Goal: Check status: Check status

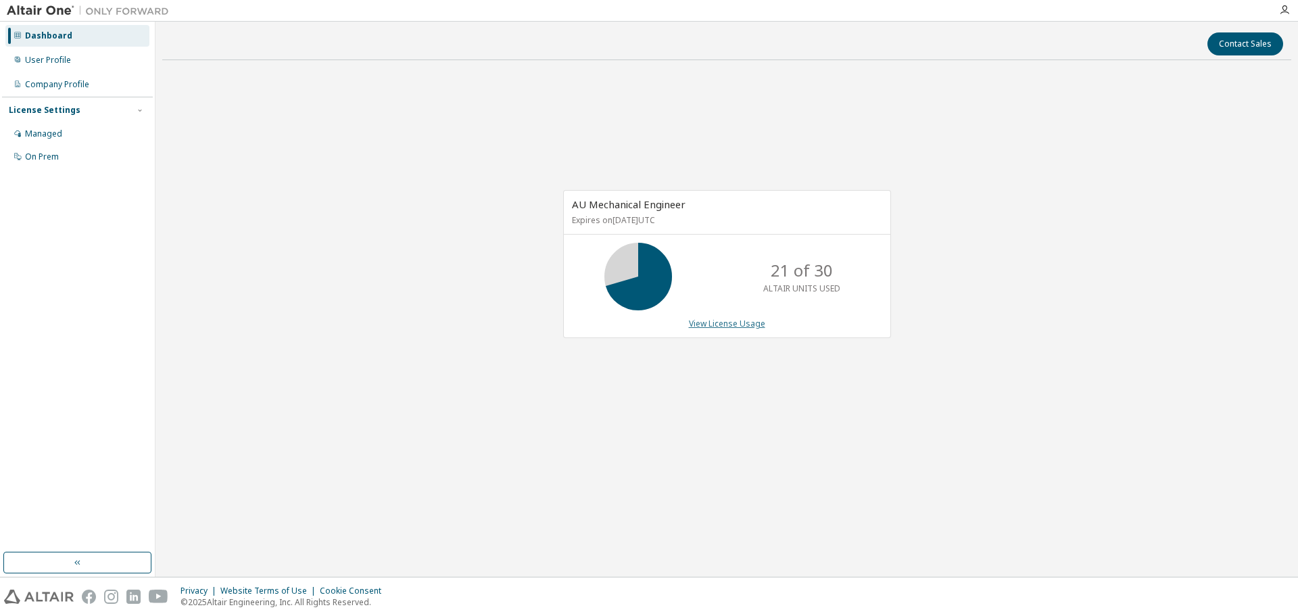
click at [735, 324] on link "View License Usage" at bounding box center [727, 323] width 76 height 11
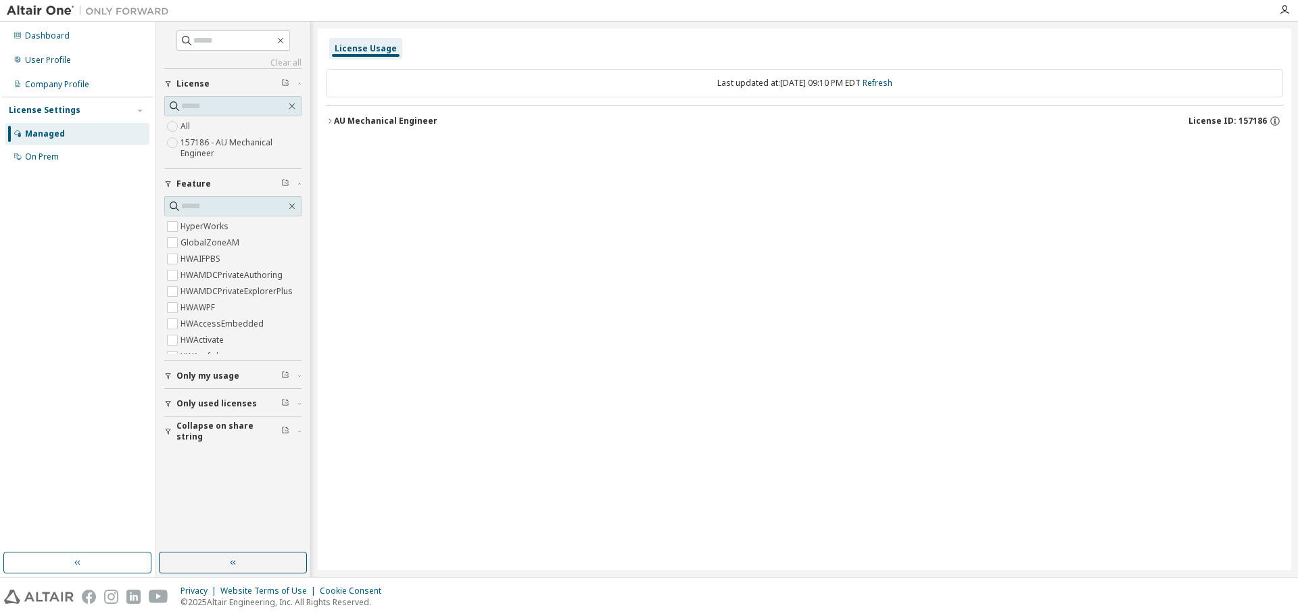
click at [333, 121] on button "AU Mechanical Engineer License ID: 157186" at bounding box center [804, 121] width 957 height 30
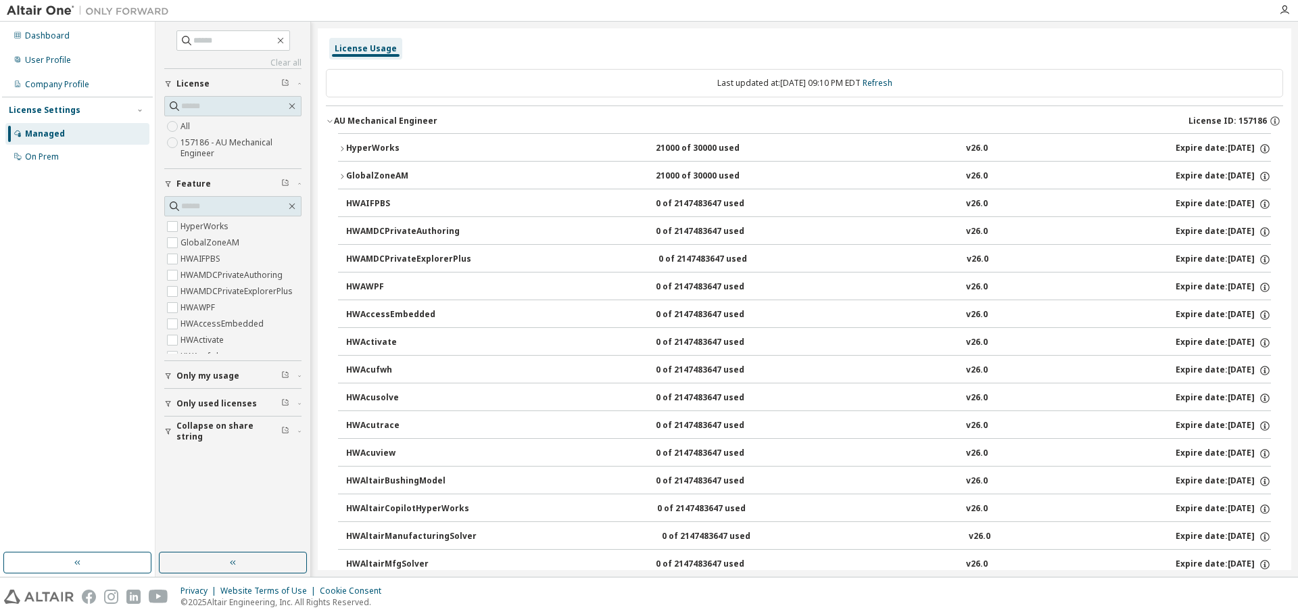
click at [344, 151] on icon "button" at bounding box center [342, 149] width 8 height 8
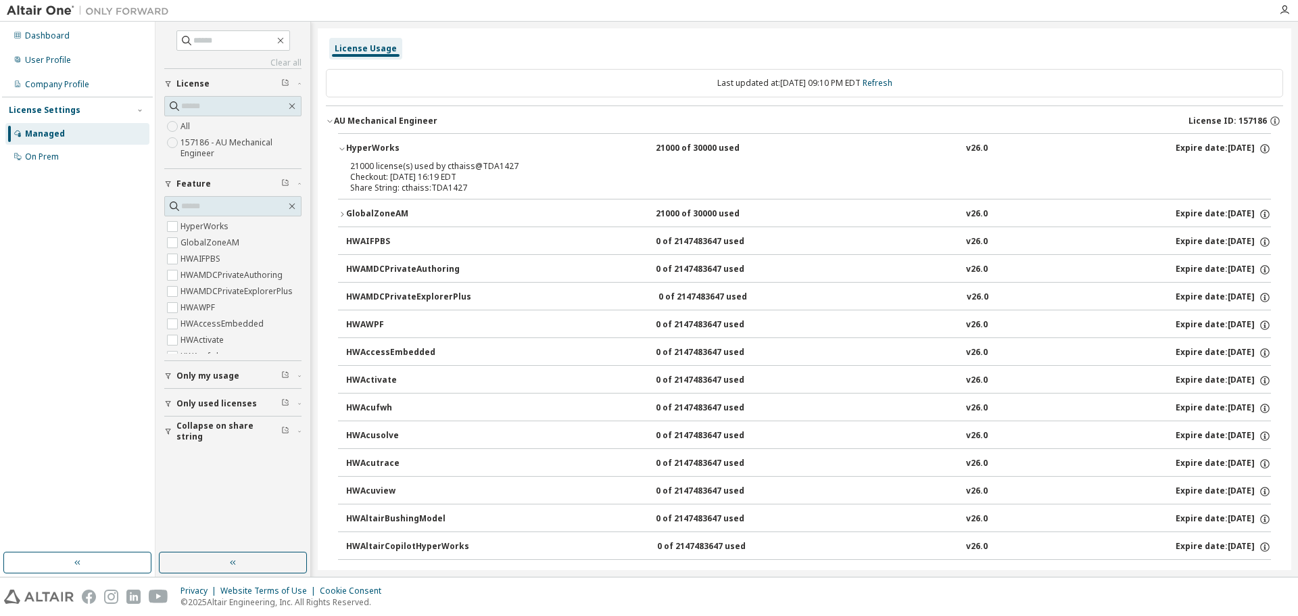
click at [344, 149] on icon "button" at bounding box center [342, 149] width 8 height 8
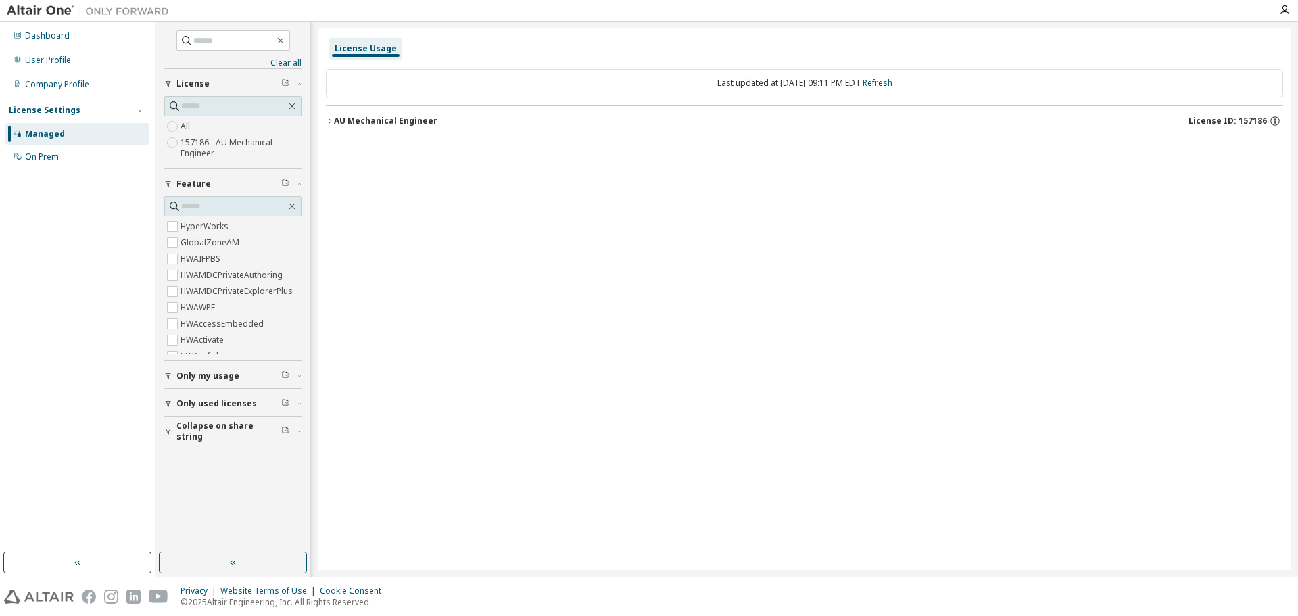
click at [329, 120] on icon "button" at bounding box center [330, 121] width 8 height 8
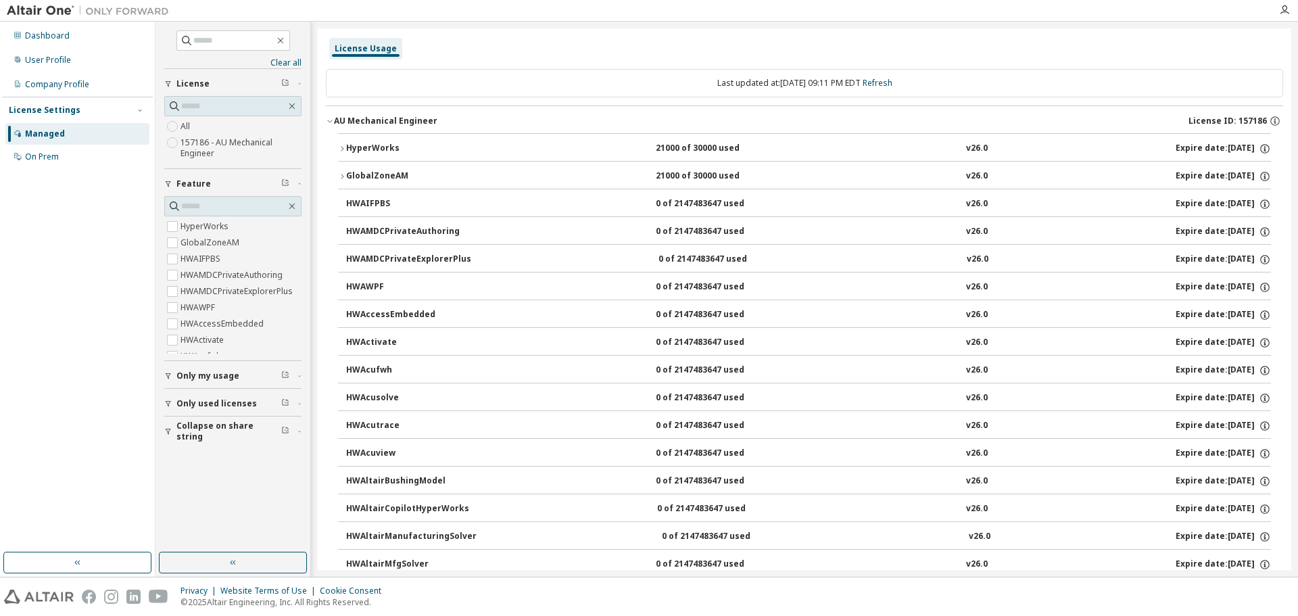
click at [343, 175] on icon "button" at bounding box center [342, 176] width 8 height 8
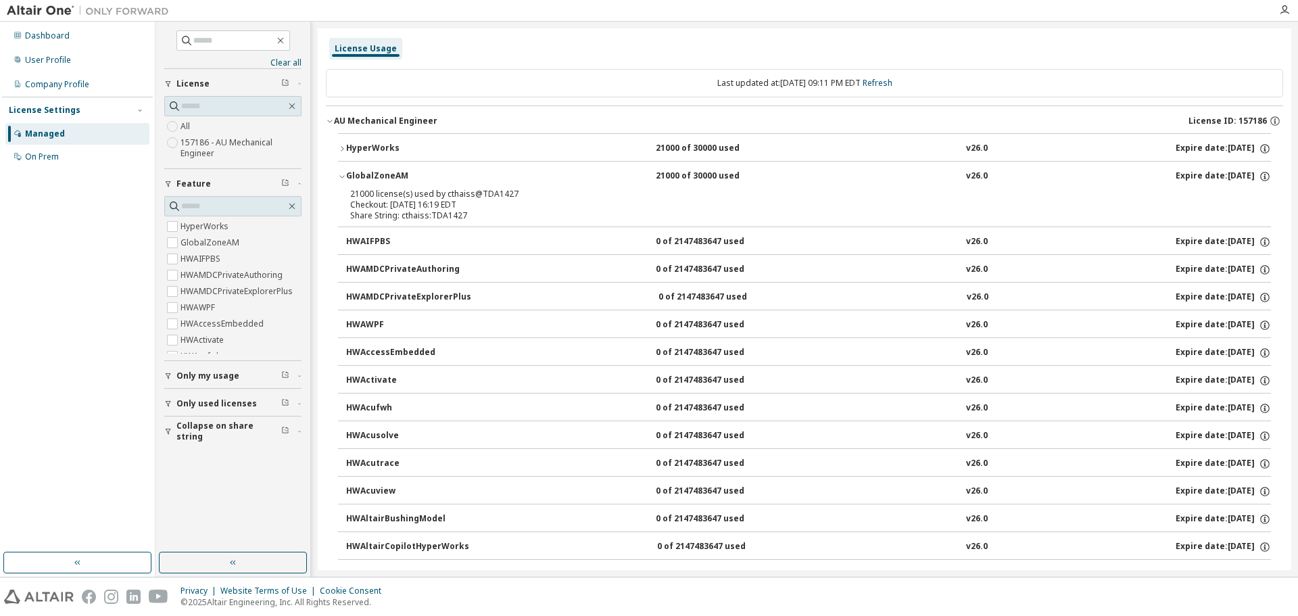
click at [341, 175] on icon "button" at bounding box center [342, 176] width 8 height 8
